Goal: Find specific page/section: Find specific page/section

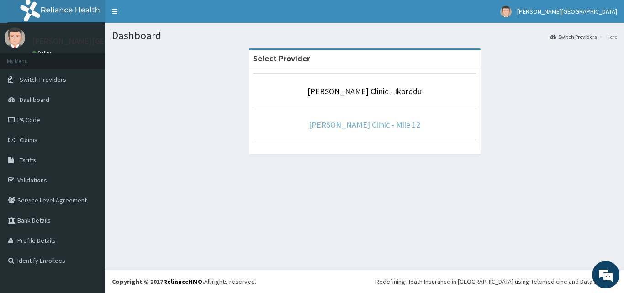
click at [350, 123] on link "[PERSON_NAME] Clinic - Mile 12" at bounding box center [364, 124] width 111 height 11
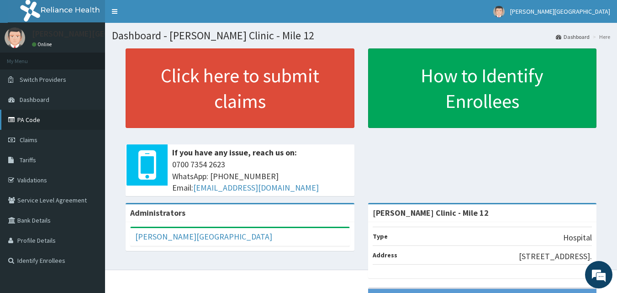
click at [25, 121] on link "PA Code" at bounding box center [52, 120] width 105 height 20
